Goal: Transaction & Acquisition: Purchase product/service

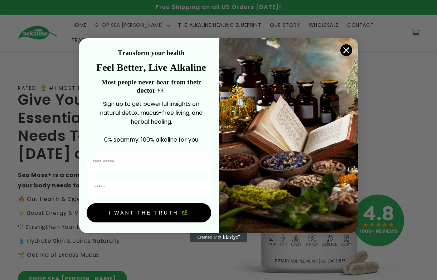
click at [344, 49] on circle "Close dialog" at bounding box center [346, 50] width 12 height 12
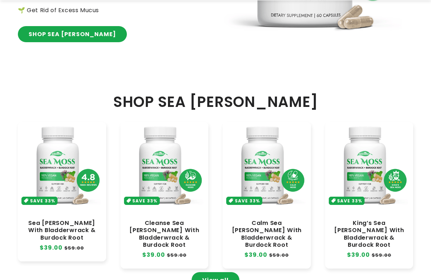
scroll to position [393, 0]
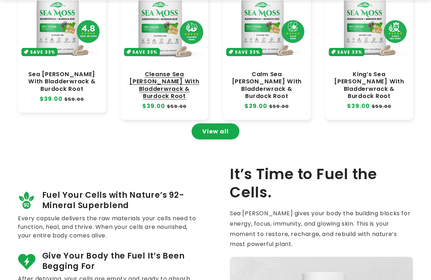
click at [168, 71] on link "Cleanse Sea [PERSON_NAME] With Bladderwrack & Burdock Root" at bounding box center [165, 85] width 74 height 29
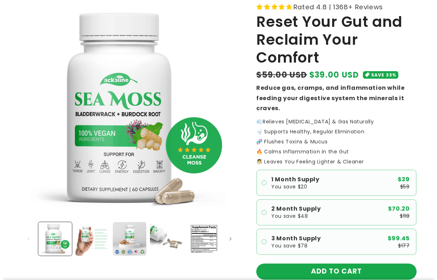
scroll to position [179, 0]
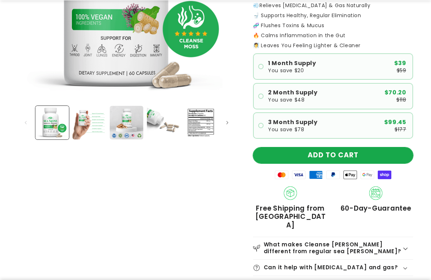
click at [363, 154] on button "ADD TO CART" at bounding box center [333, 155] width 160 height 16
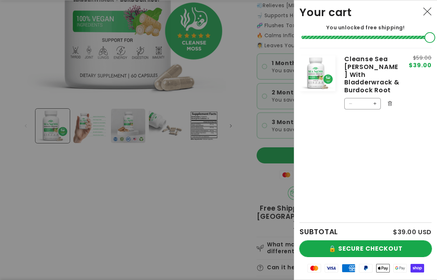
click at [349, 242] on button "🔒 SECURE CHECKOUT" at bounding box center [365, 249] width 132 height 16
